Goal: Task Accomplishment & Management: Complete application form

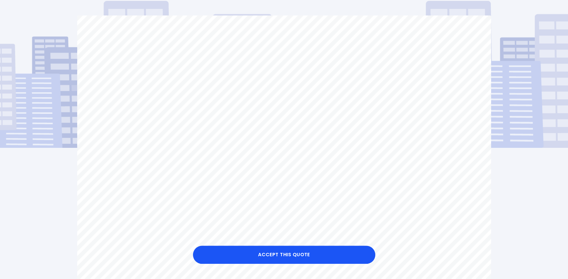
scroll to position [124, 0]
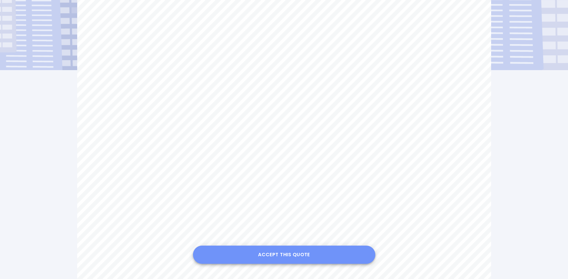
click at [312, 258] on button "Accept this Quote" at bounding box center [284, 255] width 182 height 18
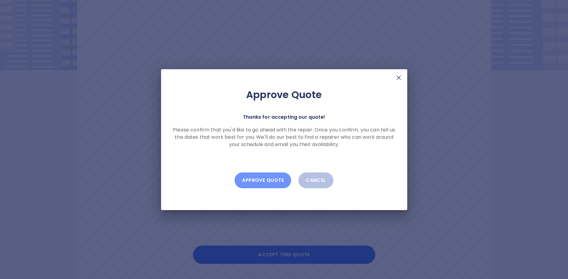
click at [270, 181] on button "Approve Quote" at bounding box center [263, 181] width 57 height 16
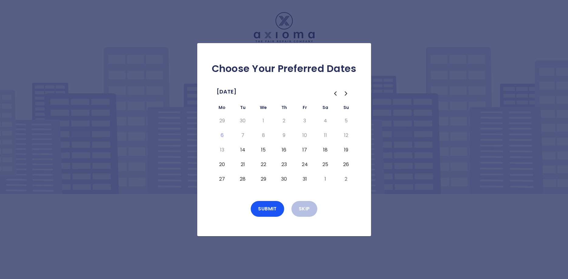
click at [305, 149] on button "17" at bounding box center [304, 150] width 11 height 10
click at [269, 208] on button "Submit" at bounding box center [267, 209] width 33 height 16
